Goal: Task Accomplishment & Management: Manage account settings

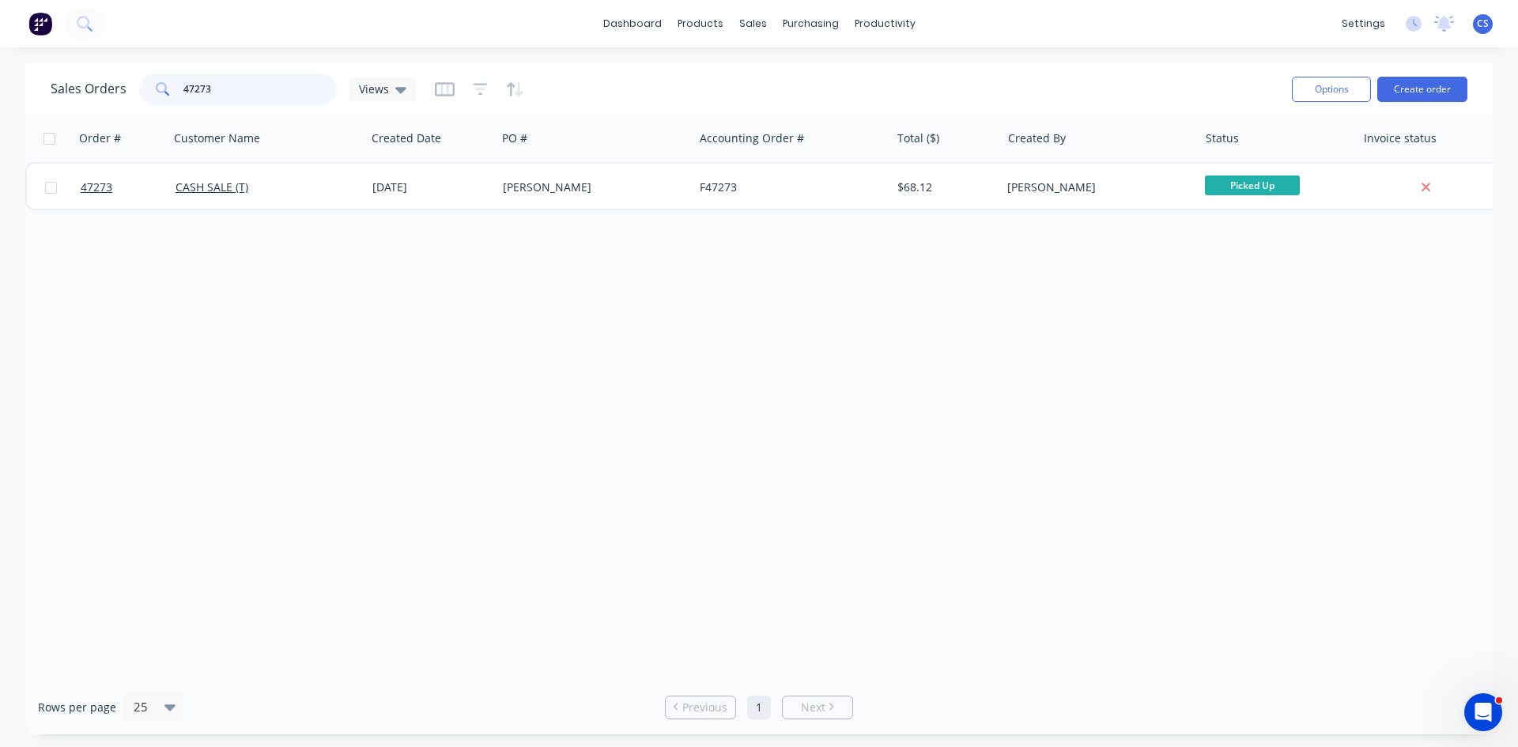
drag, startPoint x: 233, startPoint y: 89, endPoint x: 152, endPoint y: 114, distance: 85.1
click at [179, 81] on div "47273" at bounding box center [238, 90] width 198 height 32
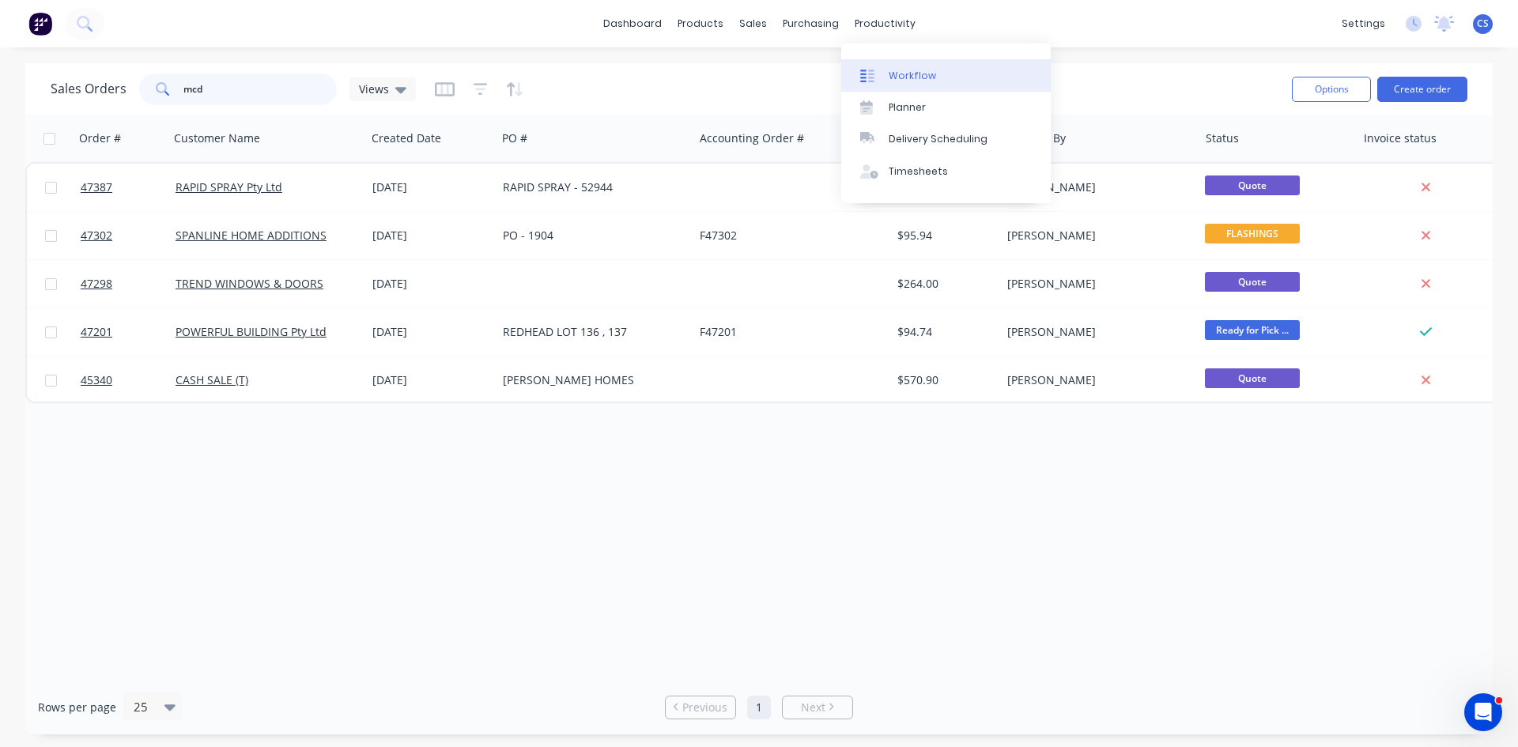
type input "mcd"
click at [907, 80] on div "Workflow" at bounding box center [912, 76] width 47 height 14
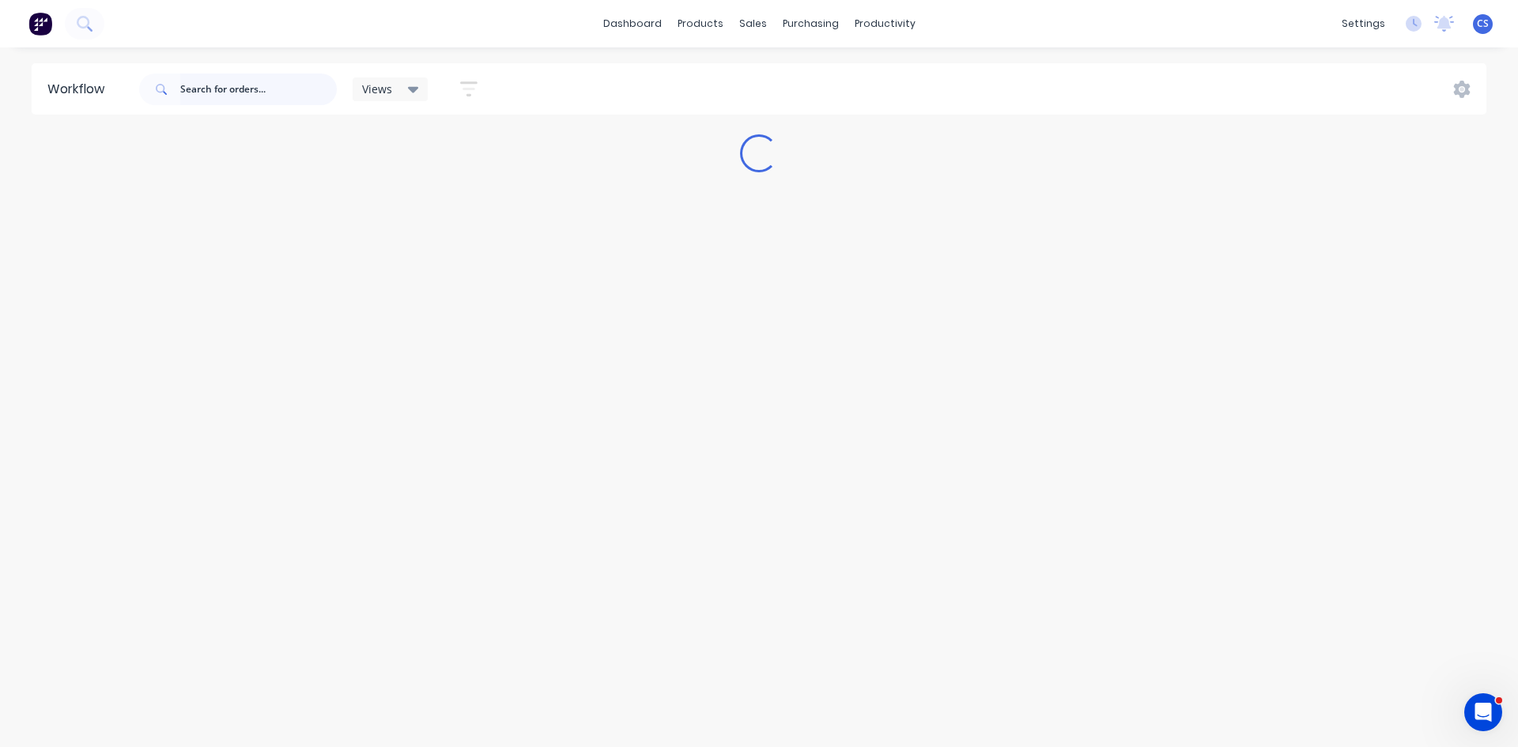
click at [211, 84] on input "text" at bounding box center [258, 90] width 157 height 32
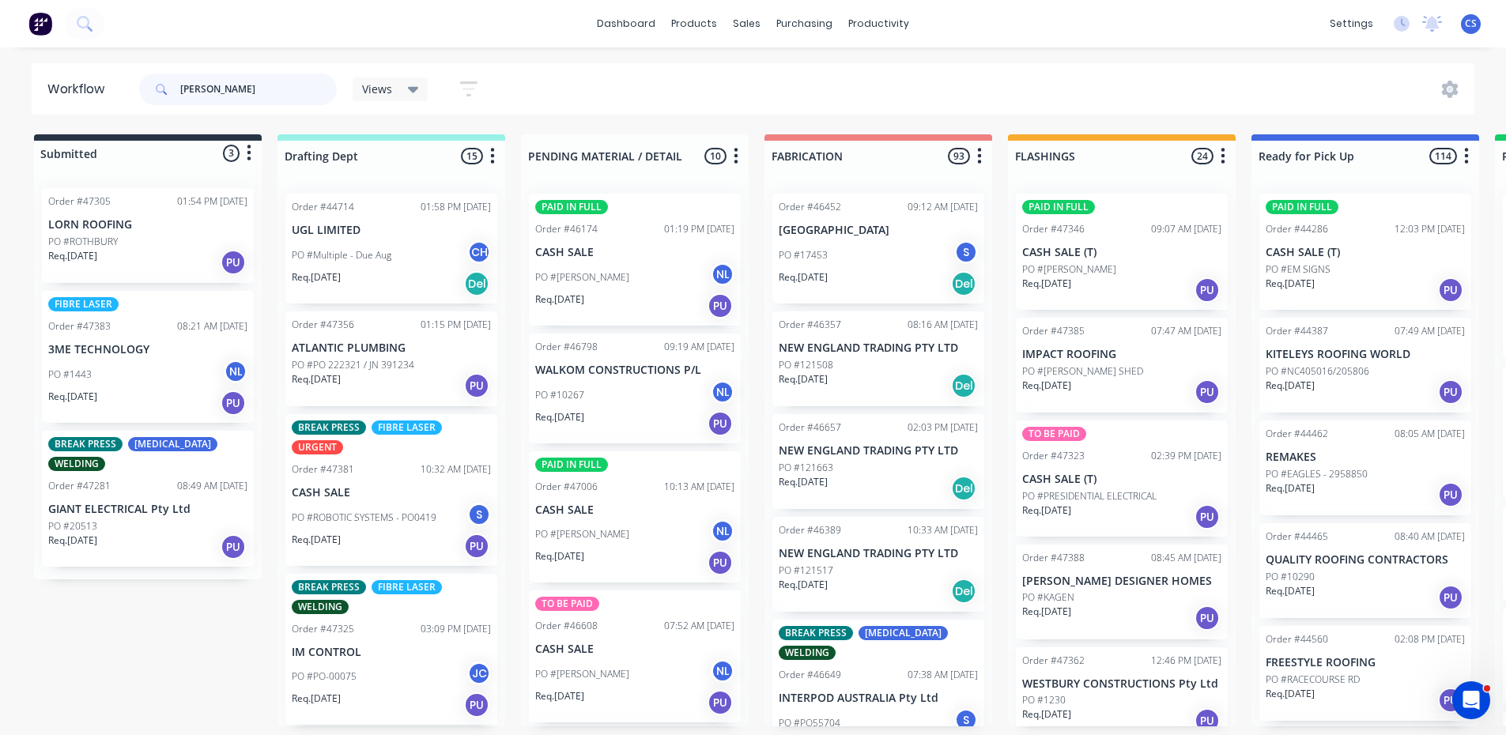
type input "[PERSON_NAME]"
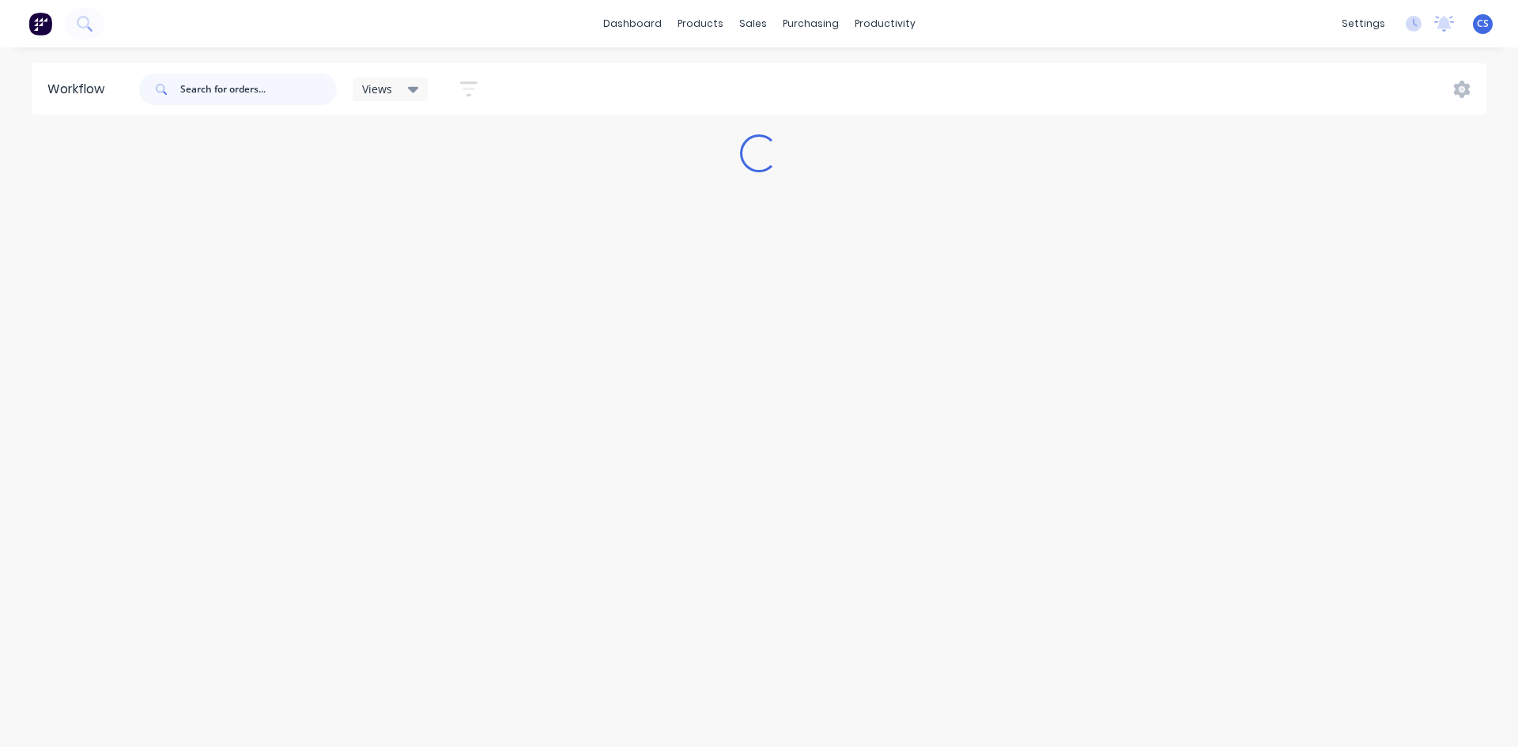
click at [217, 89] on input "text" at bounding box center [258, 90] width 157 height 32
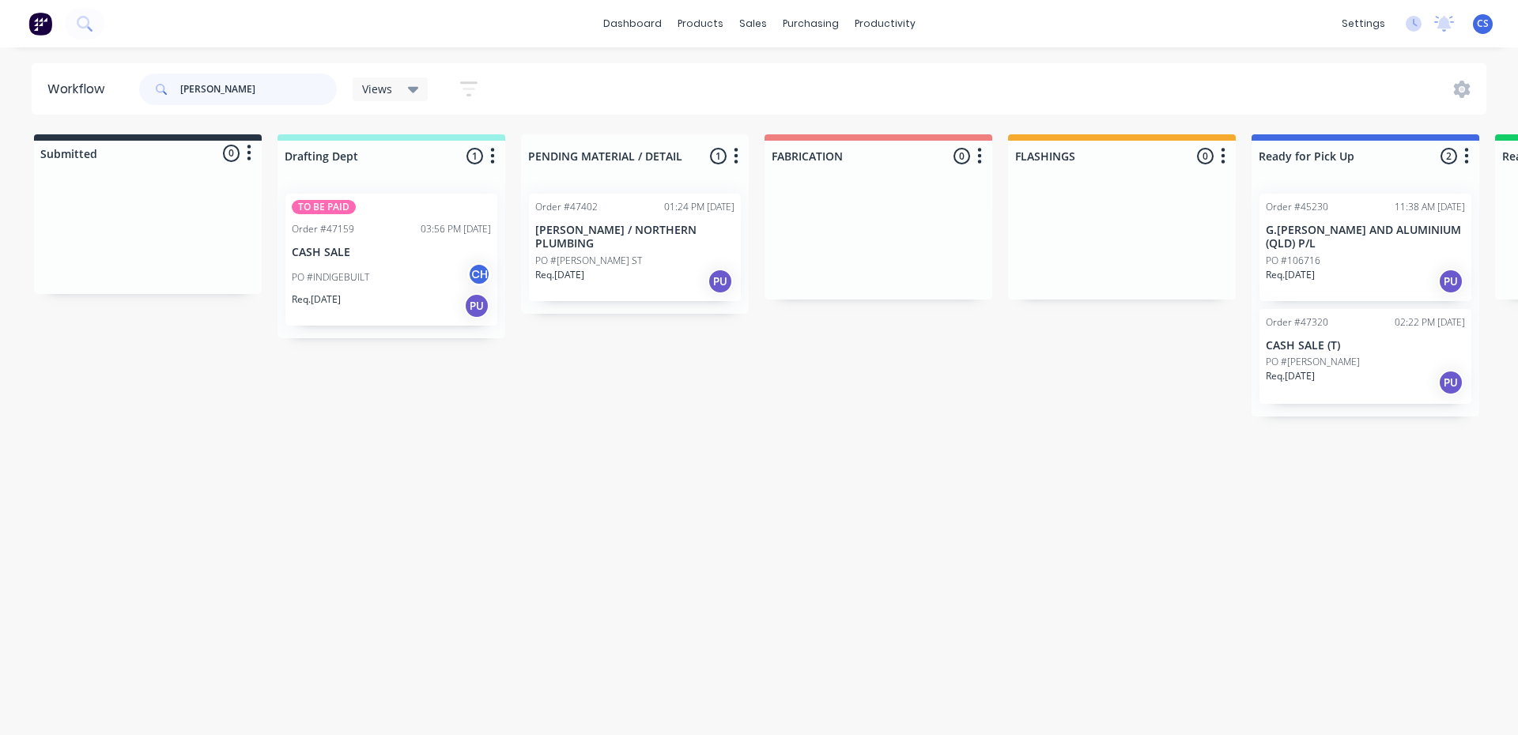
type input "[PERSON_NAME]"
click at [1322, 339] on p "CASH SALE (T)" at bounding box center [1365, 345] width 199 height 13
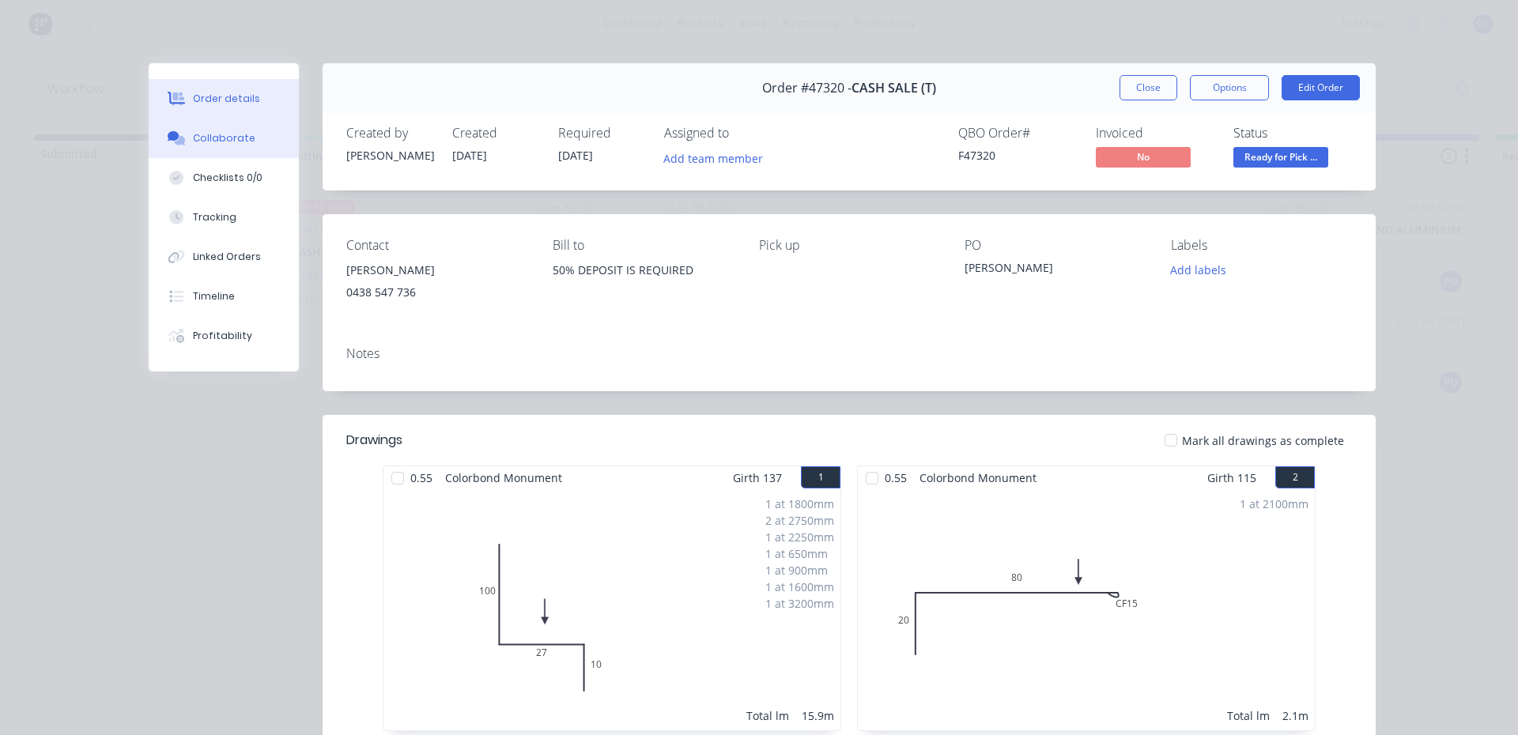
click at [193, 134] on div "Collaborate" at bounding box center [224, 138] width 62 height 14
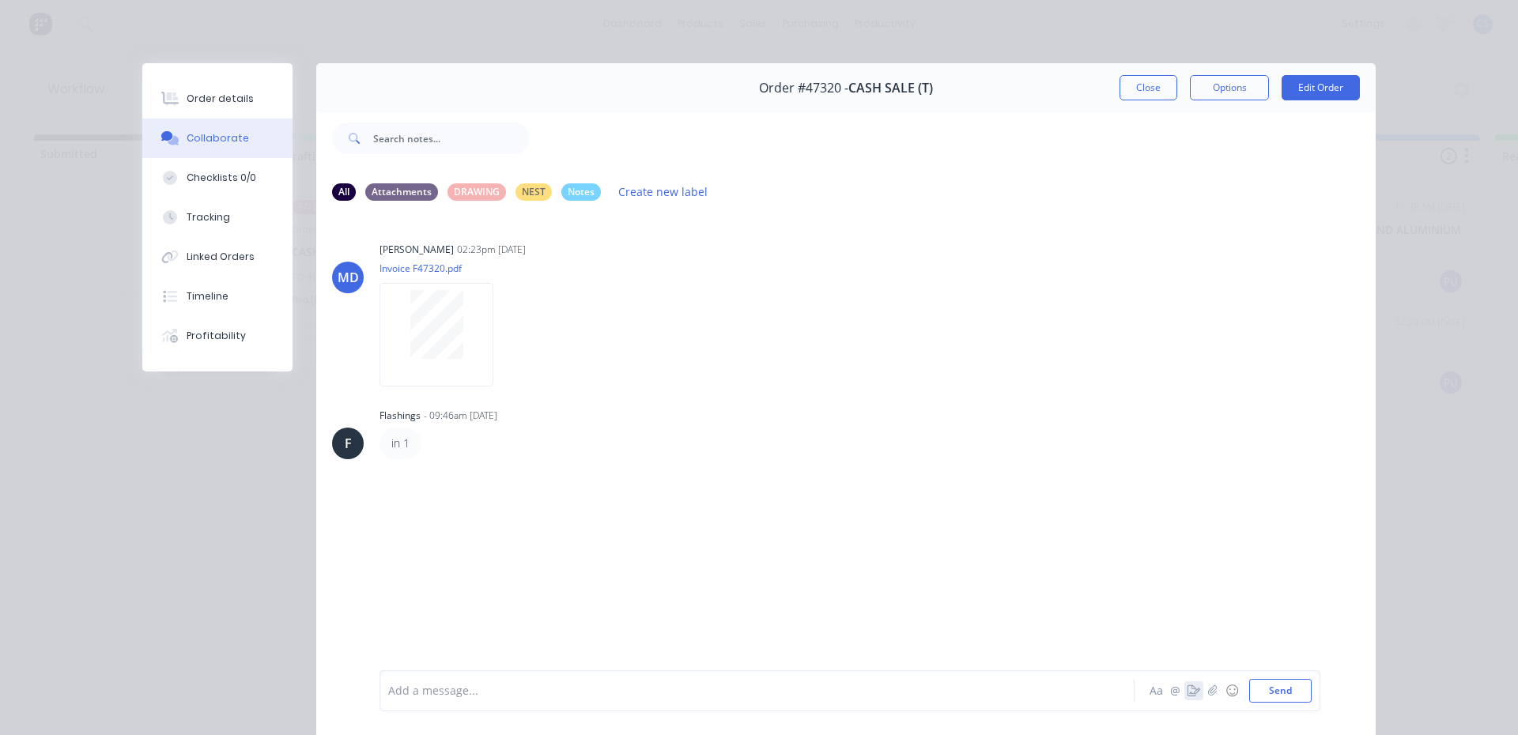
click at [1190, 691] on icon "button" at bounding box center [1194, 691] width 13 height 11
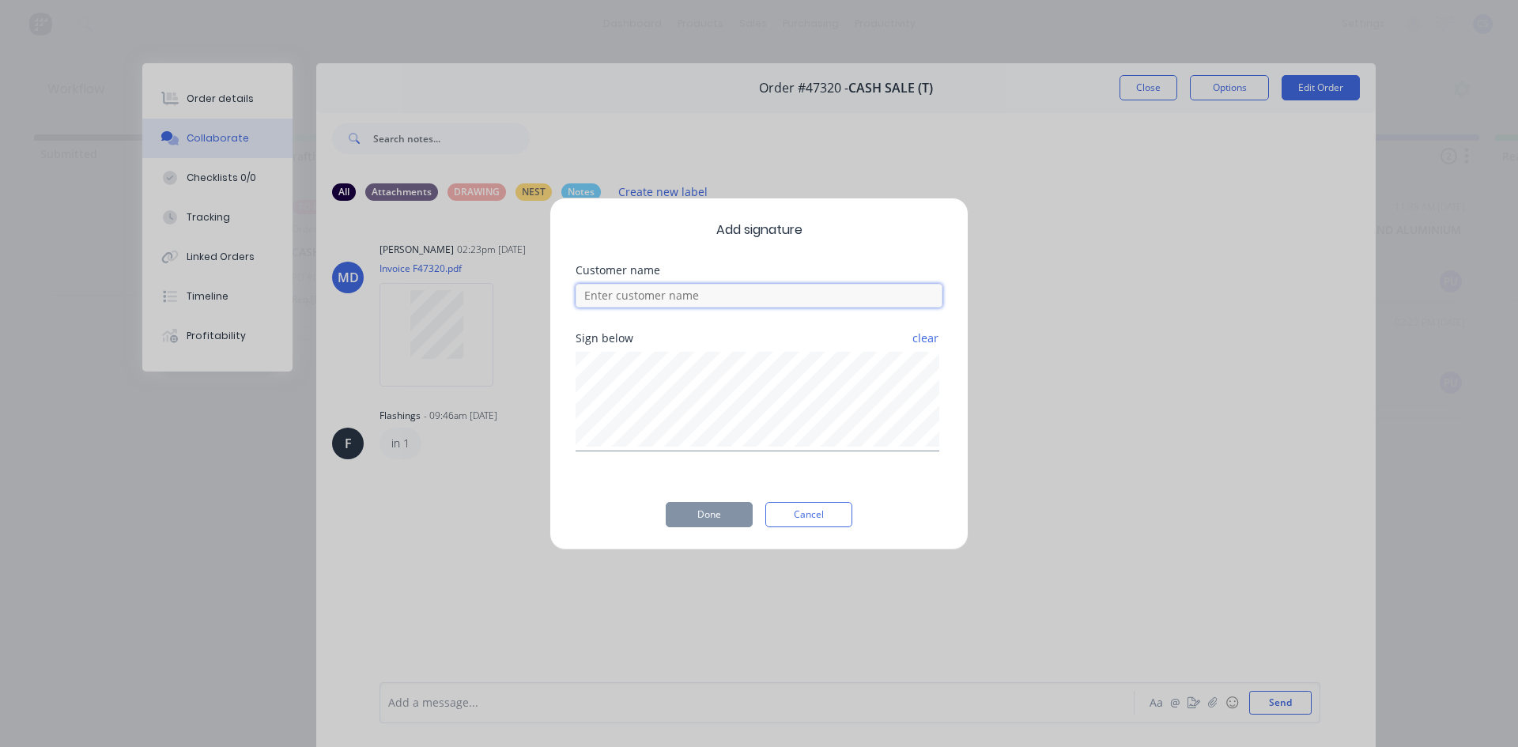
click at [704, 295] on input at bounding box center [759, 296] width 367 height 24
type input "[PERSON_NAME]"
click at [713, 522] on button "Done" at bounding box center [709, 514] width 87 height 25
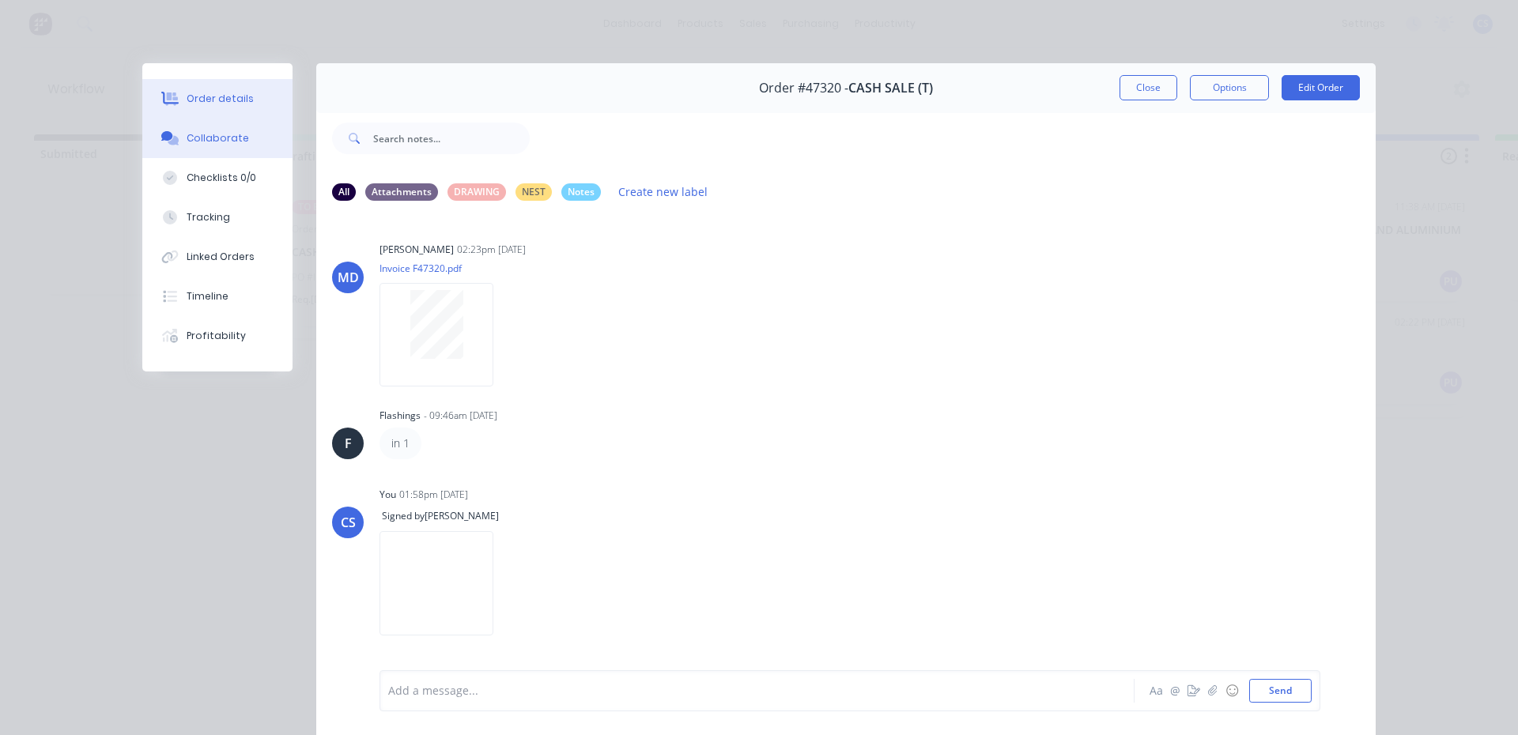
click at [253, 112] on button "Order details" at bounding box center [217, 99] width 150 height 40
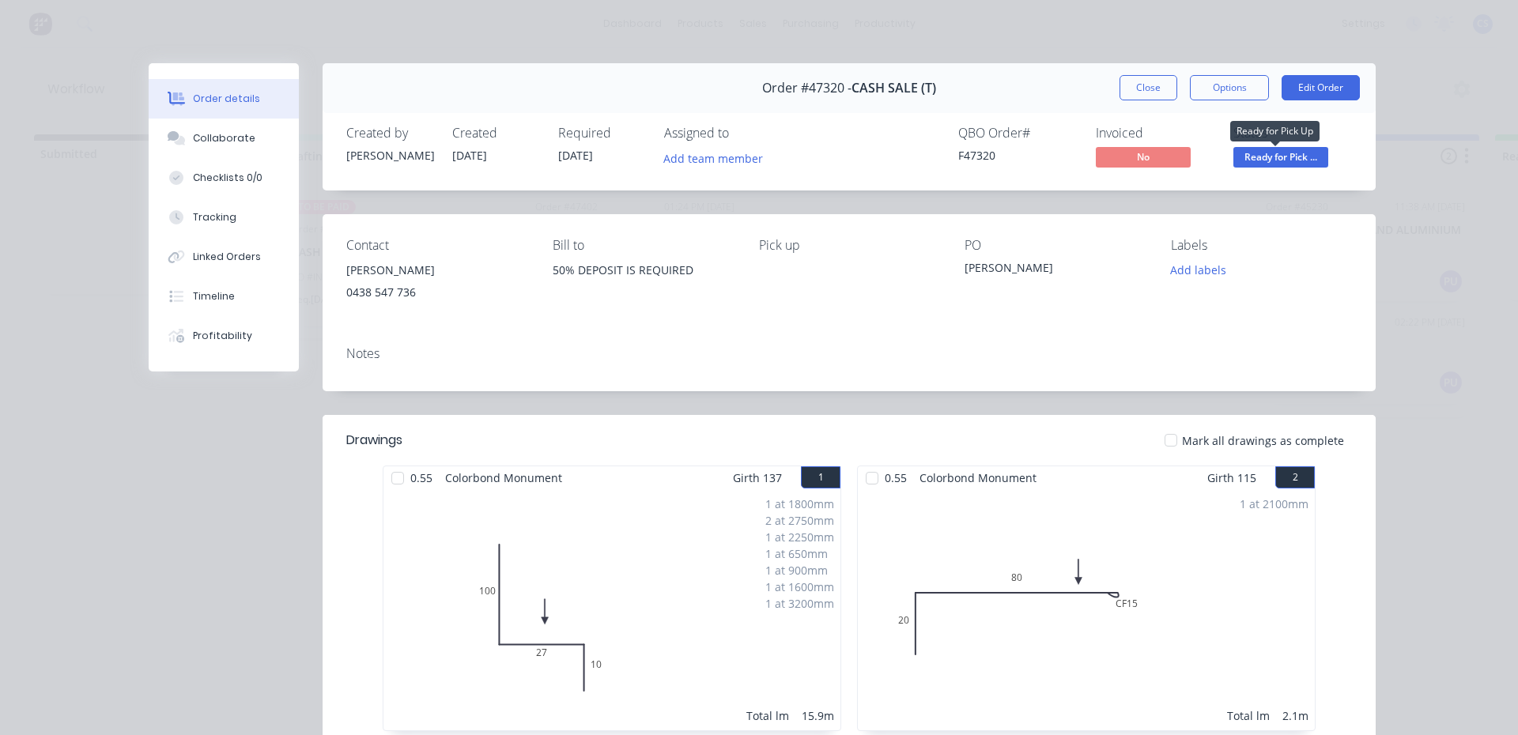
click at [1273, 160] on span "Ready for Pick ..." at bounding box center [1281, 157] width 95 height 20
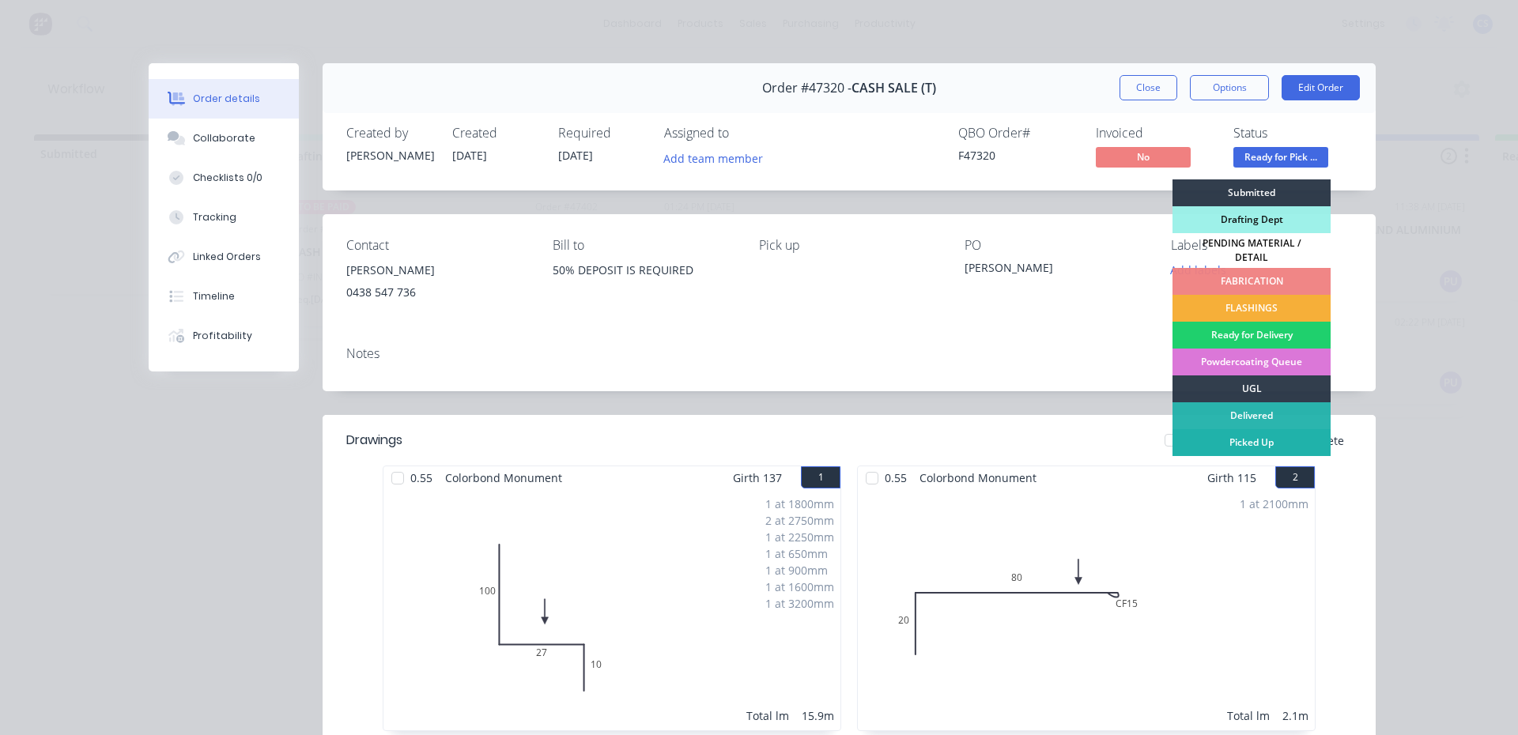
click at [1241, 444] on div "Picked Up" at bounding box center [1252, 442] width 158 height 27
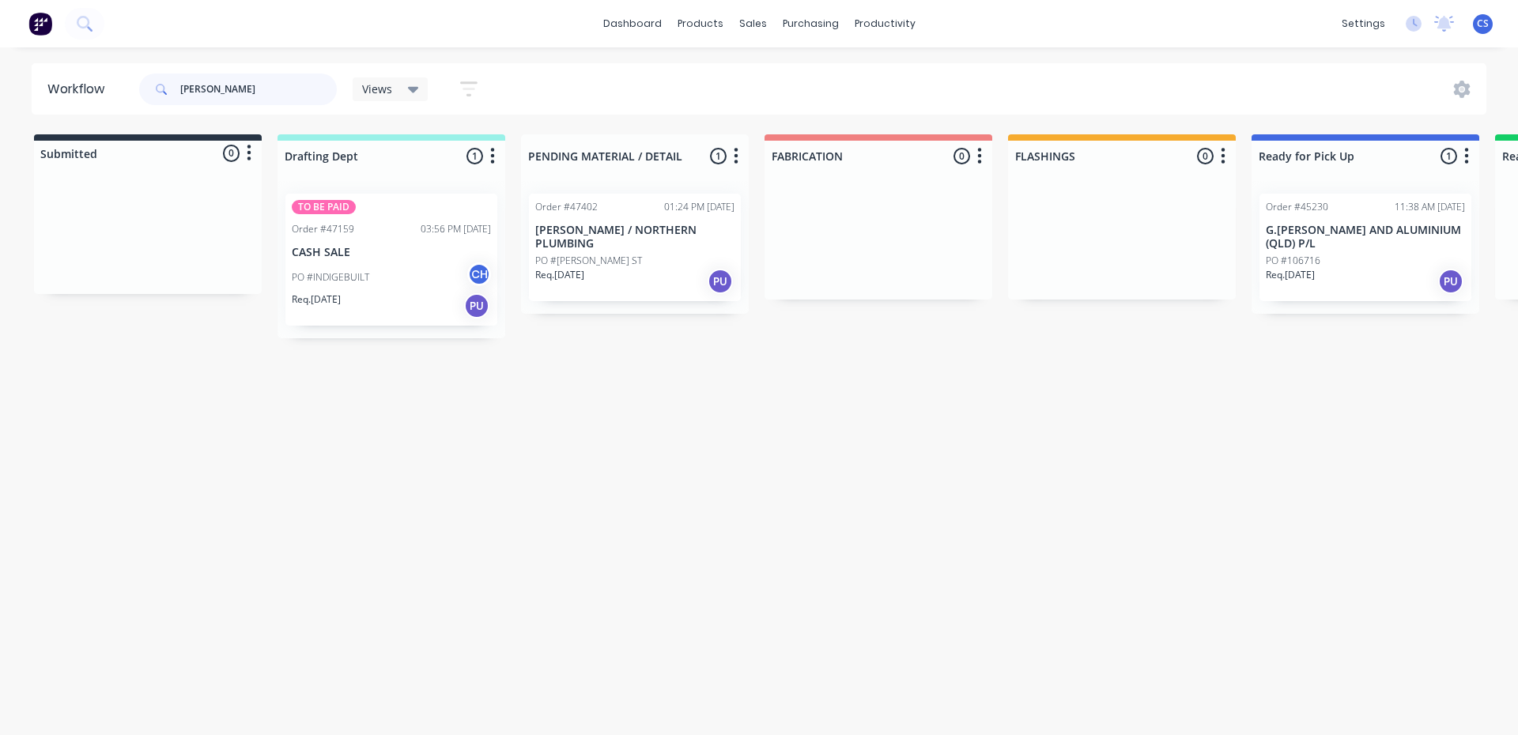
drag, startPoint x: 220, startPoint y: 89, endPoint x: 166, endPoint y: 89, distance: 53.8
click at [166, 89] on div "[PERSON_NAME]" at bounding box center [238, 90] width 198 height 32
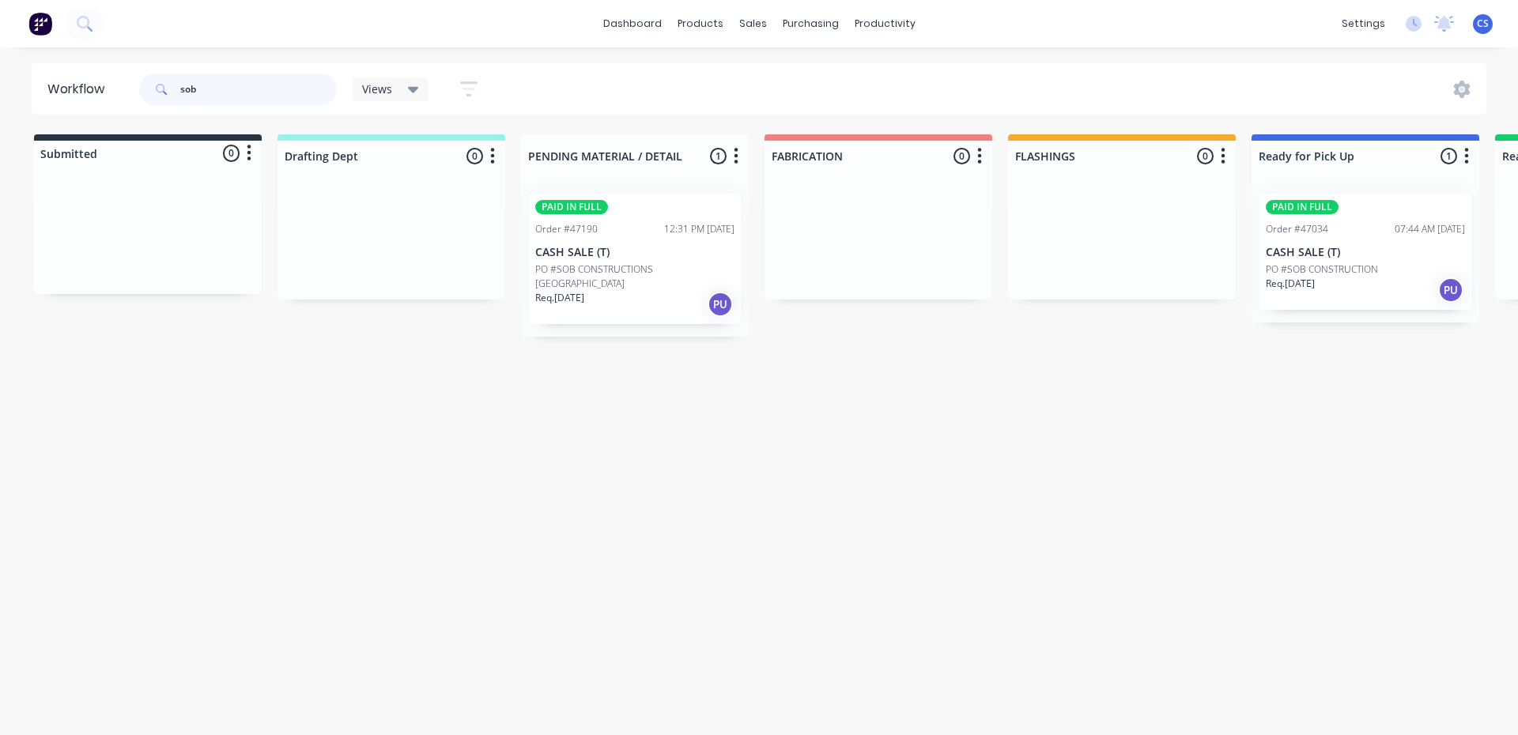
type input "sob"
click at [1332, 253] on p "CASH SALE (T)" at bounding box center [1365, 252] width 199 height 13
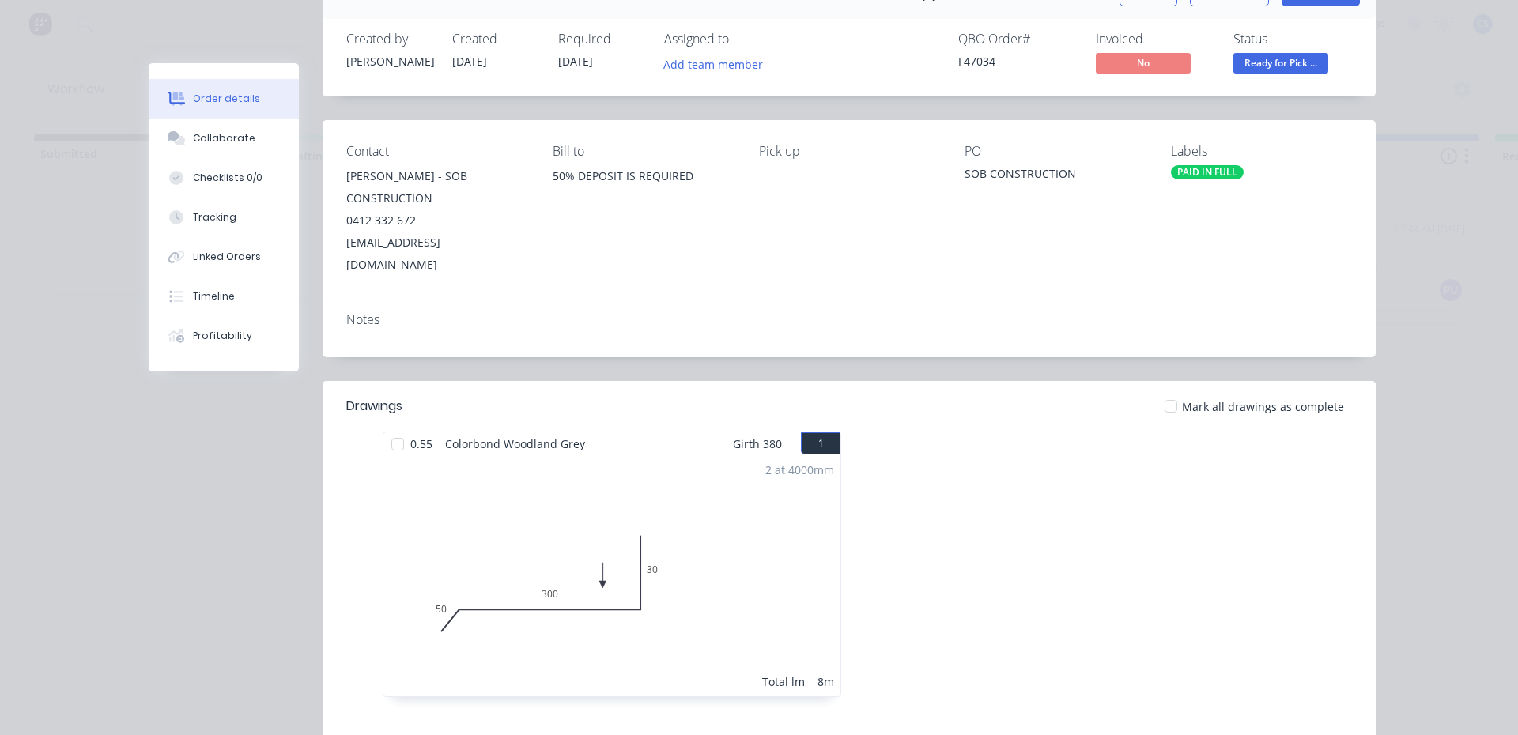
scroll to position [237, 0]
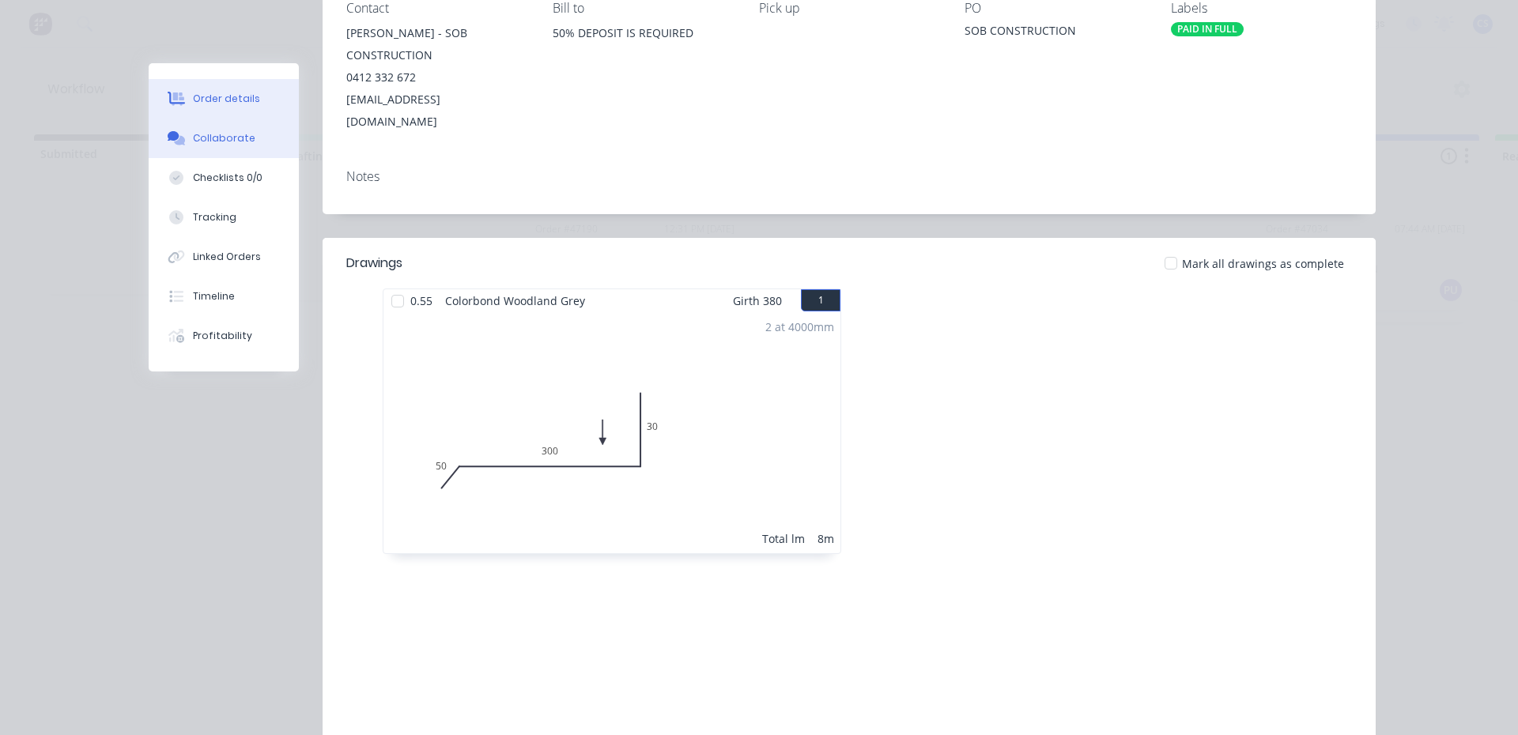
click at [230, 142] on div "Collaborate" at bounding box center [224, 138] width 62 height 14
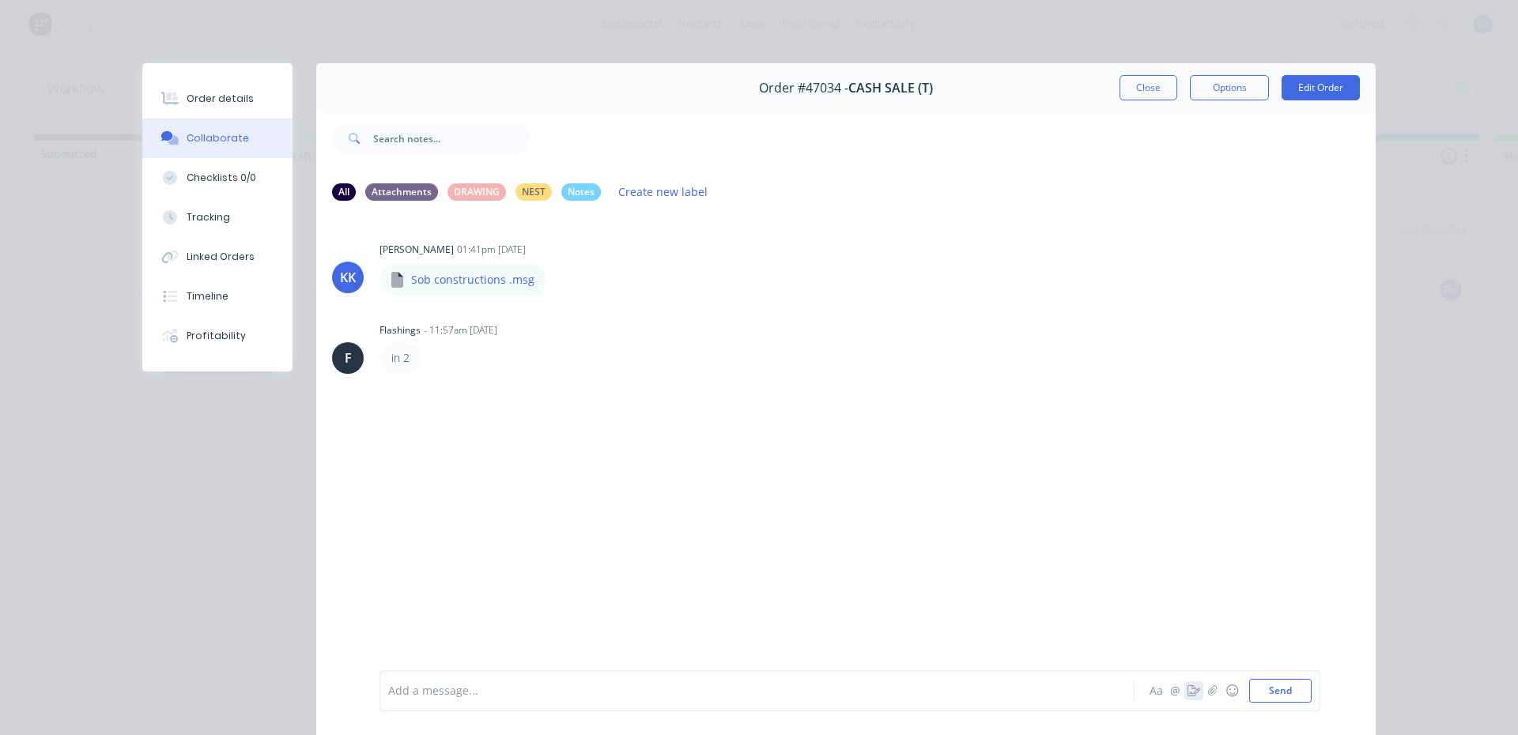
click at [1189, 688] on icon "button" at bounding box center [1194, 691] width 13 height 11
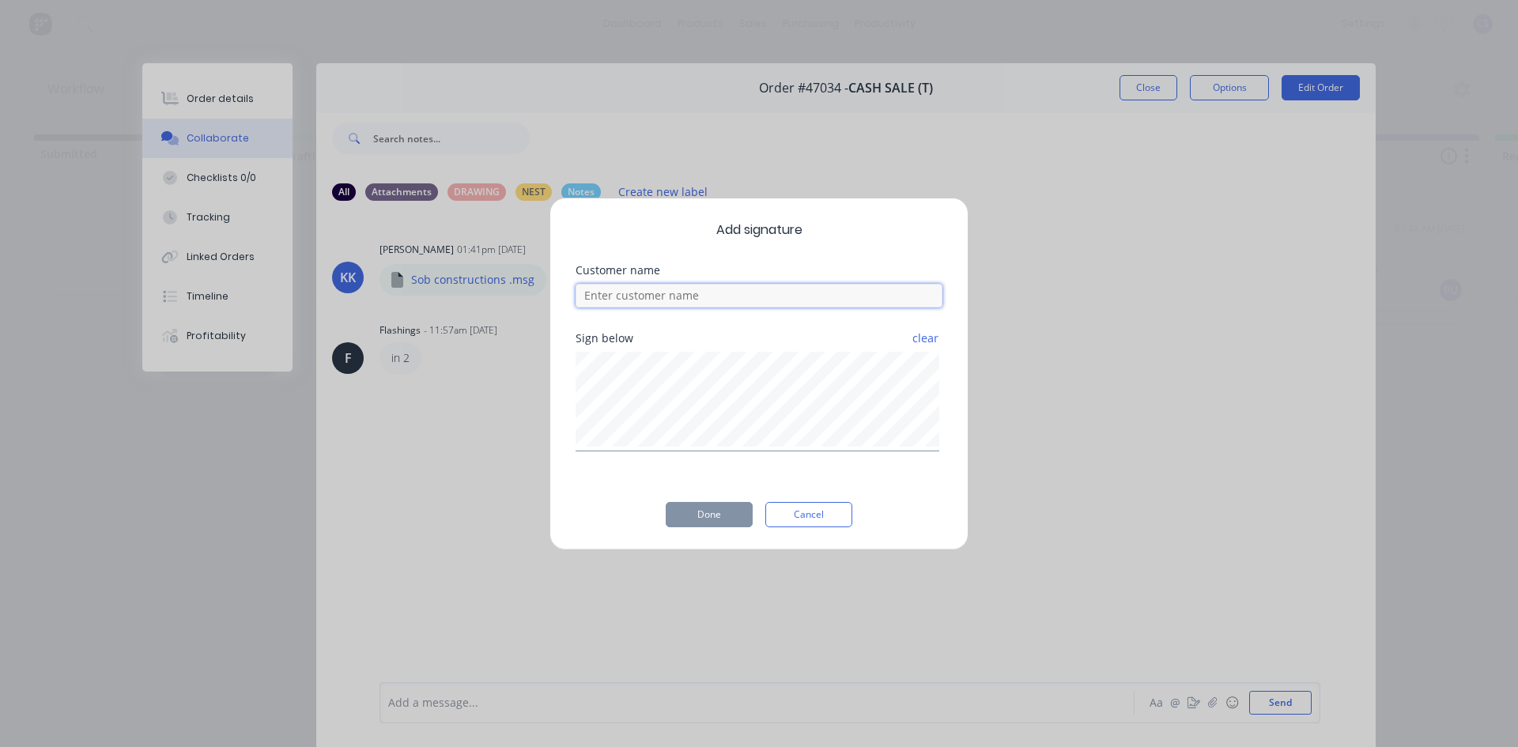
click at [651, 299] on input at bounding box center [759, 296] width 367 height 24
type input "seb"
click at [693, 508] on button "Done" at bounding box center [709, 514] width 87 height 25
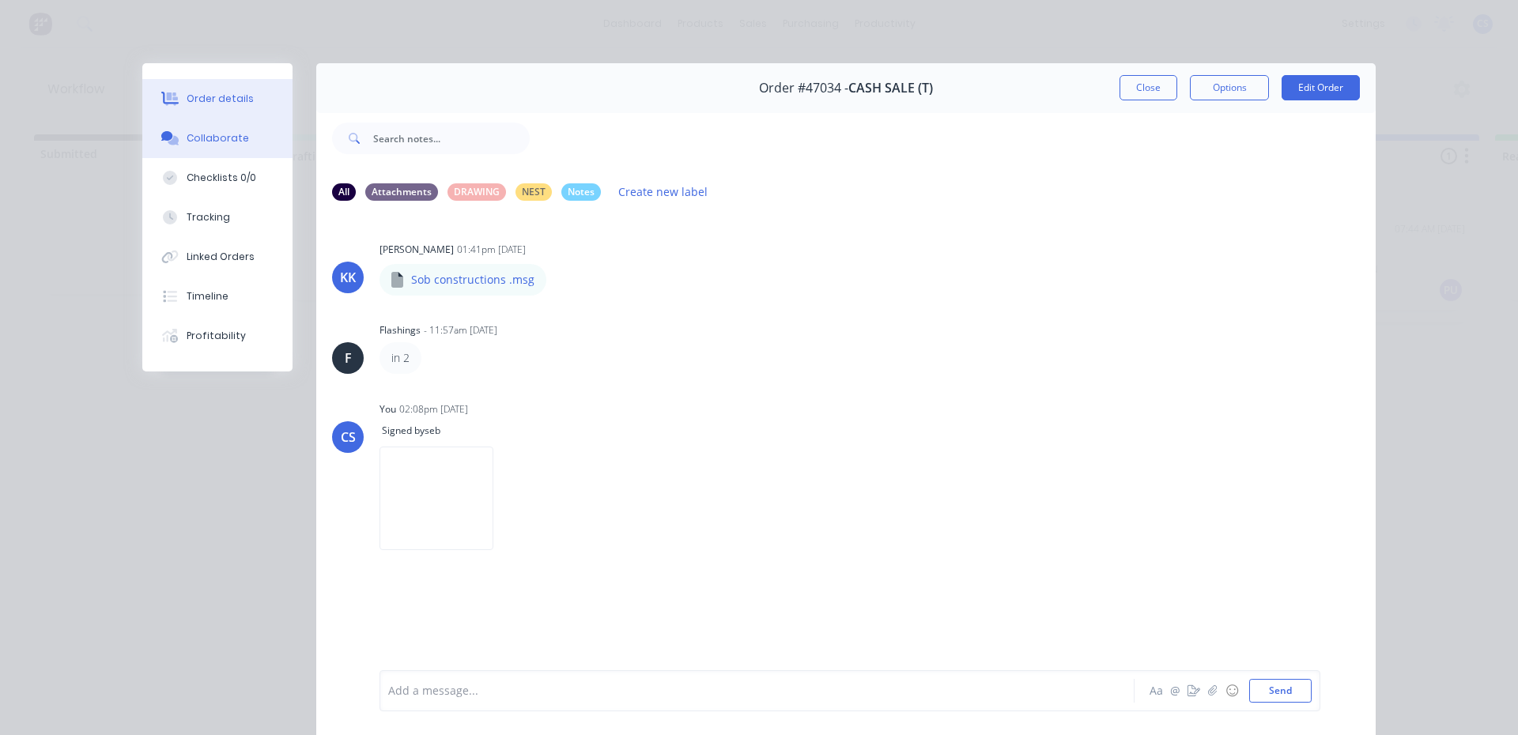
click at [238, 96] on div "Order details" at bounding box center [220, 99] width 67 height 14
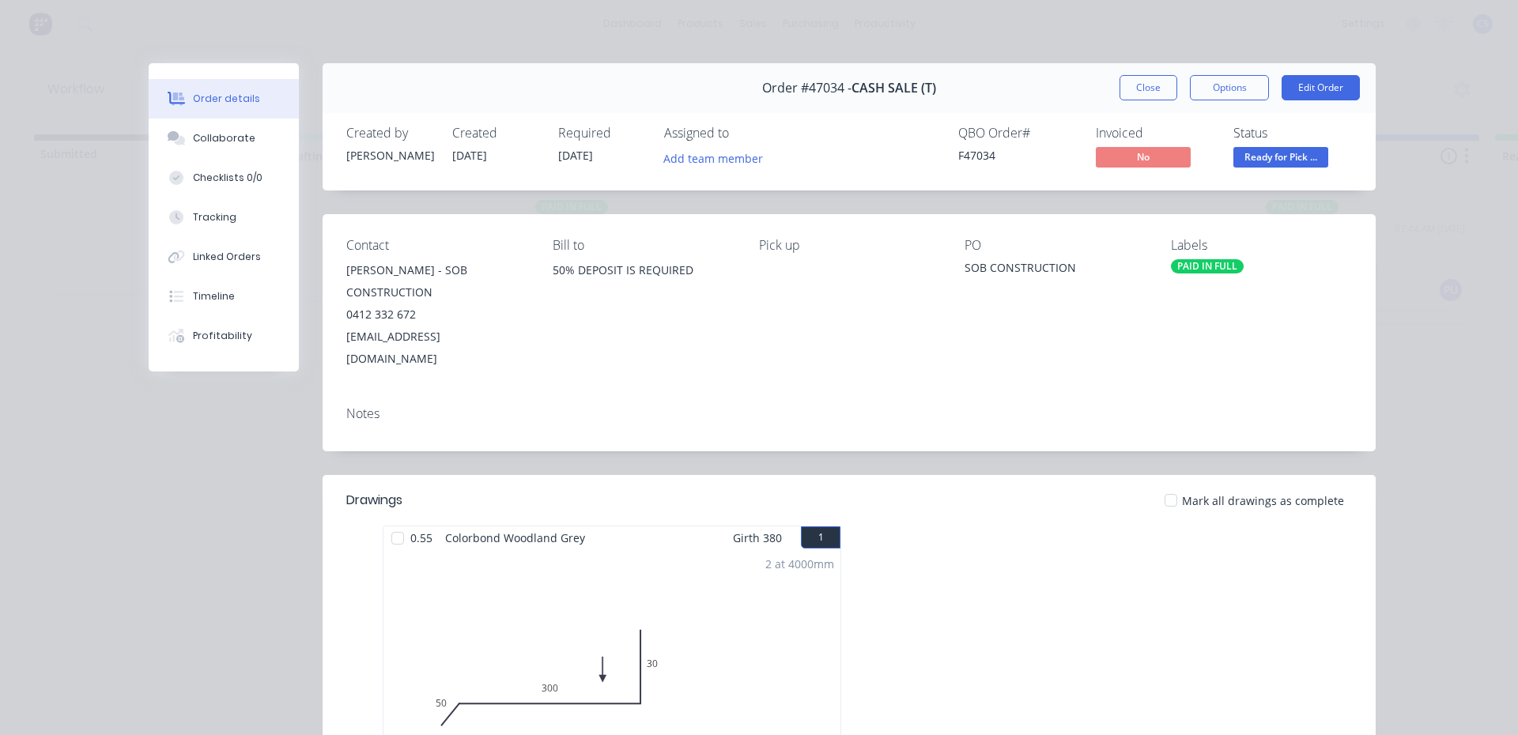
click at [1253, 157] on span "Ready for Pick ..." at bounding box center [1281, 157] width 95 height 20
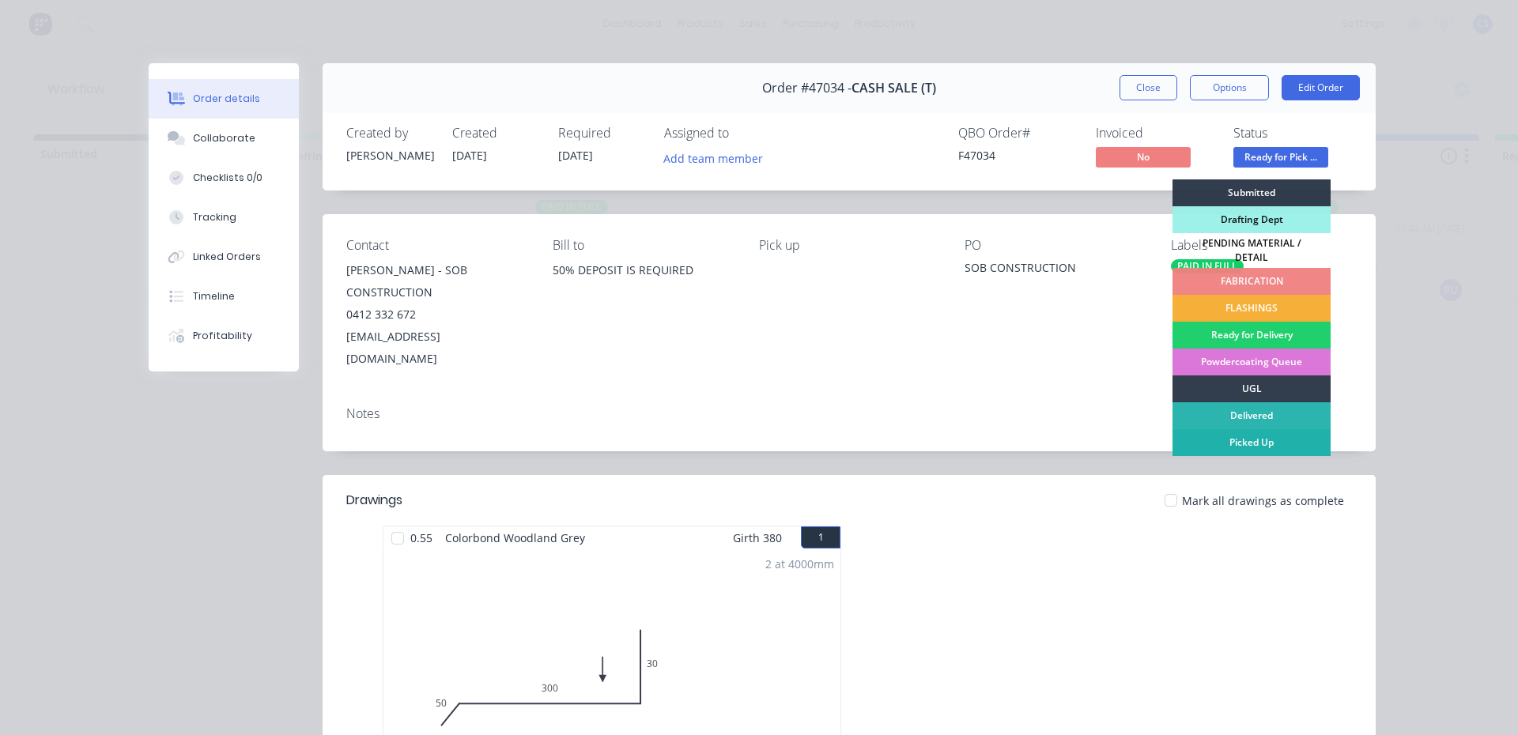
click at [1240, 440] on div "Picked Up" at bounding box center [1252, 442] width 158 height 27
